Goal: Navigation & Orientation: Find specific page/section

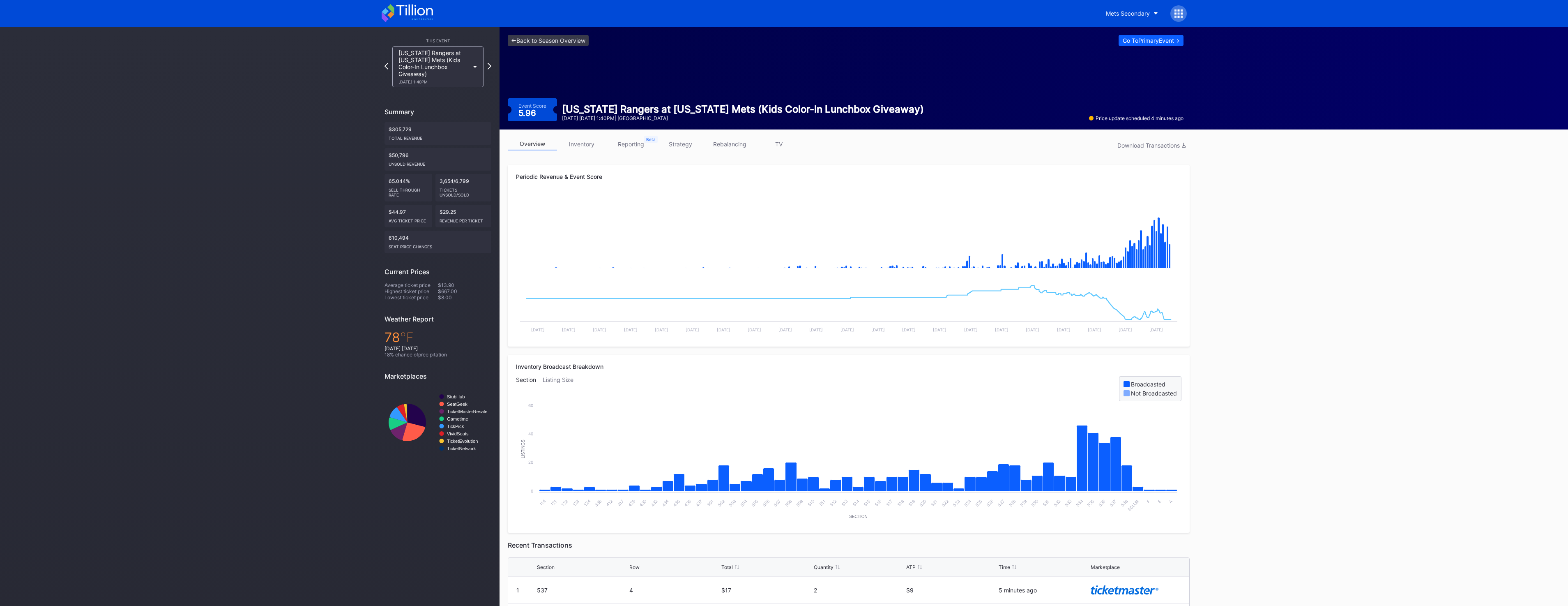
scroll to position [41, 0]
click at [425, 16] on icon at bounding box center [407, 13] width 51 height 18
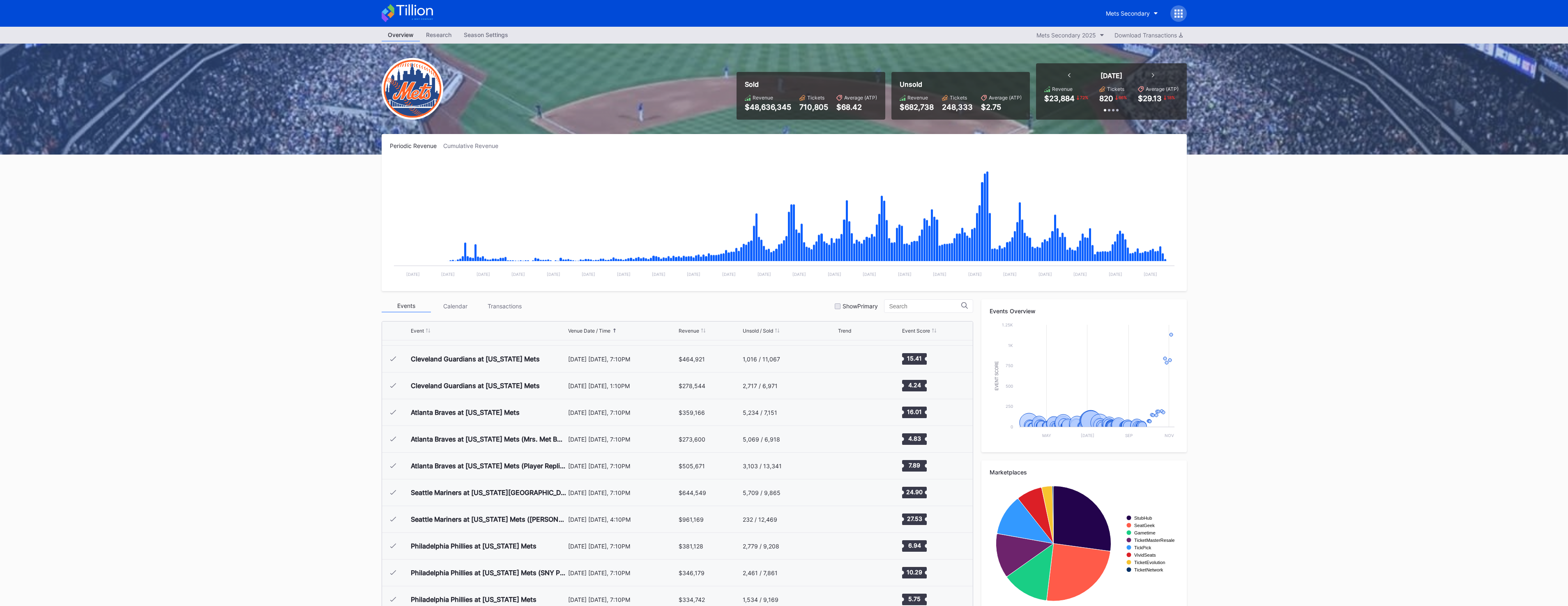
scroll to position [1977, 0]
